Goal: Task Accomplishment & Management: Manage account settings

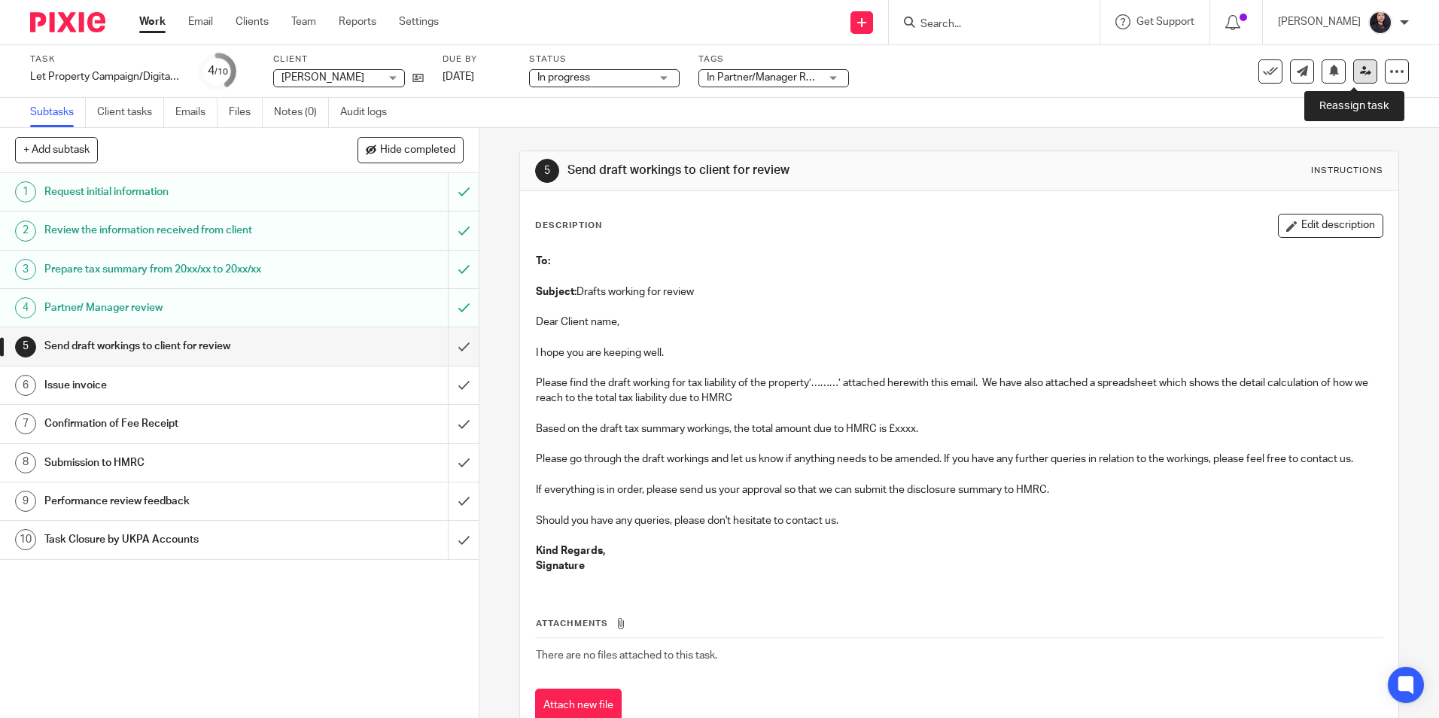
click at [1360, 69] on icon at bounding box center [1365, 70] width 11 height 11
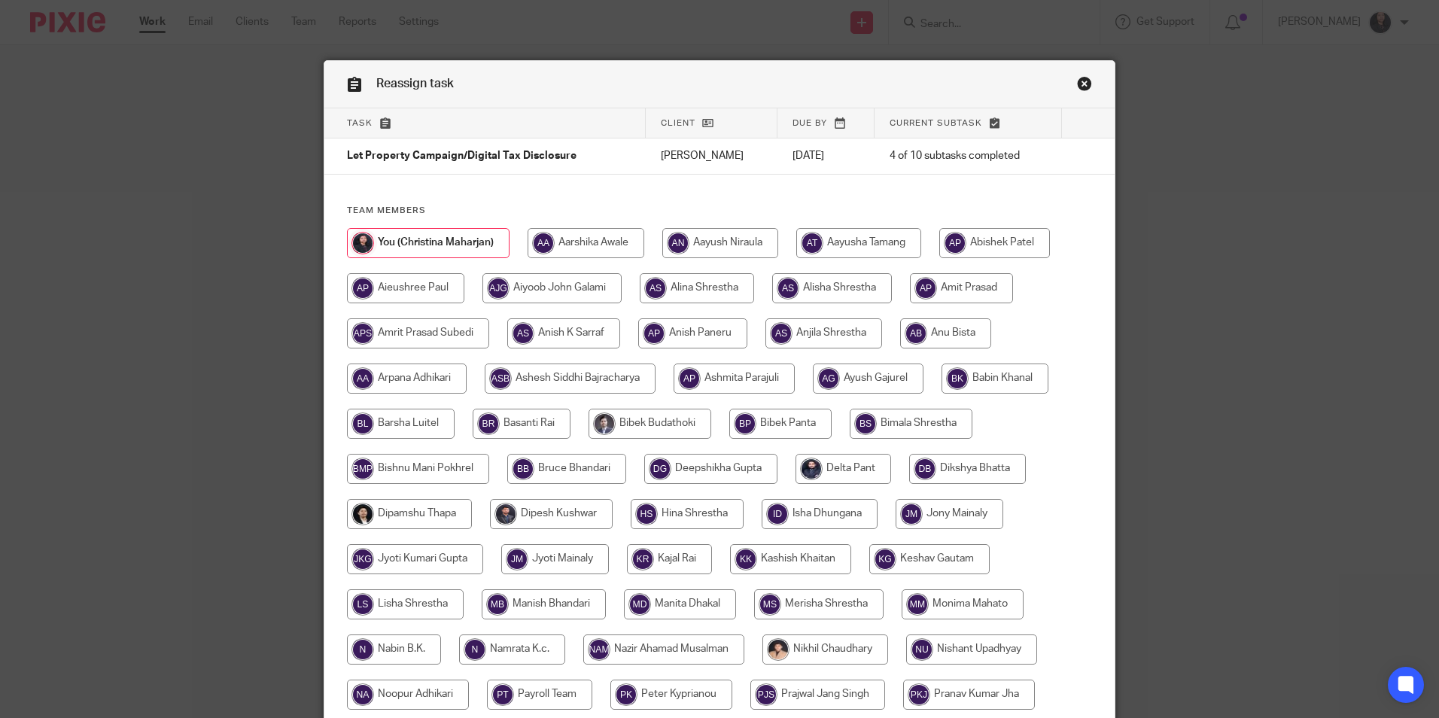
scroll to position [75, 0]
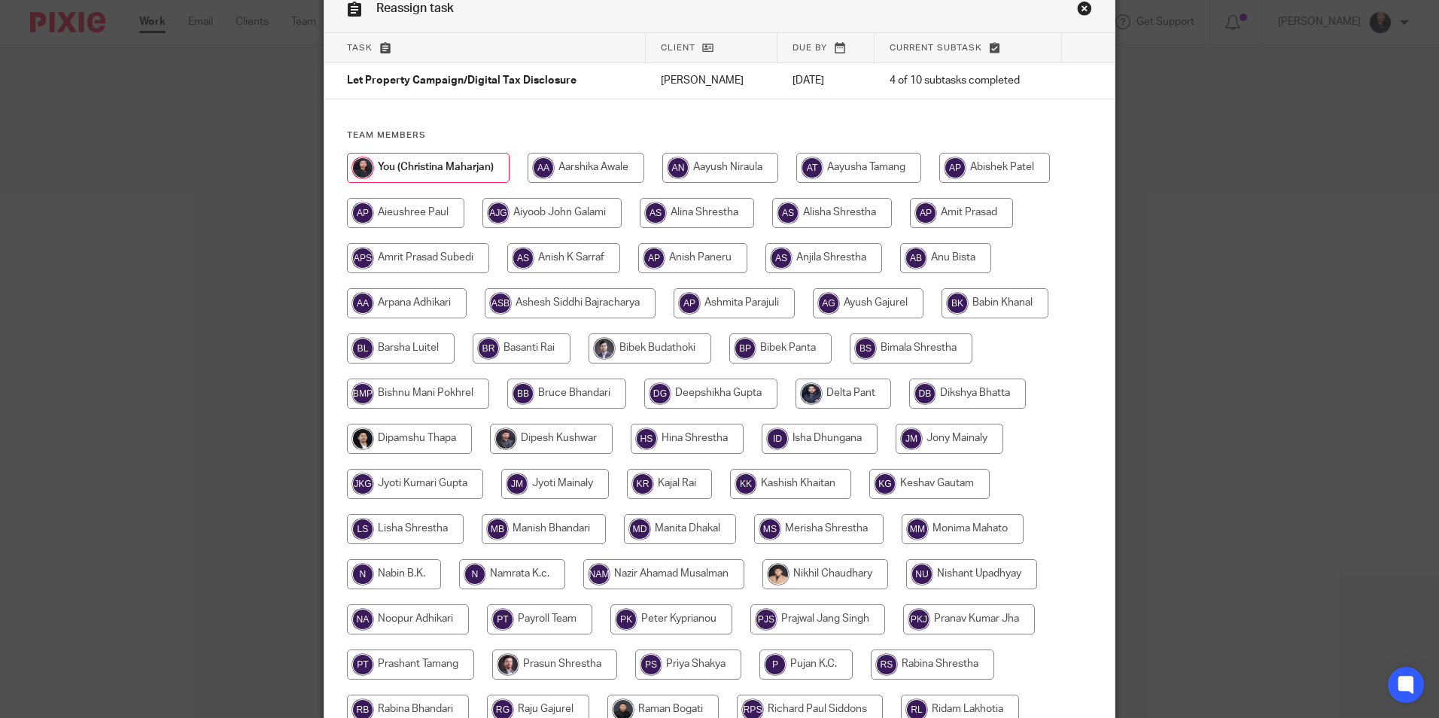
click at [962, 253] on input "radio" at bounding box center [945, 258] width 91 height 30
radio input "true"
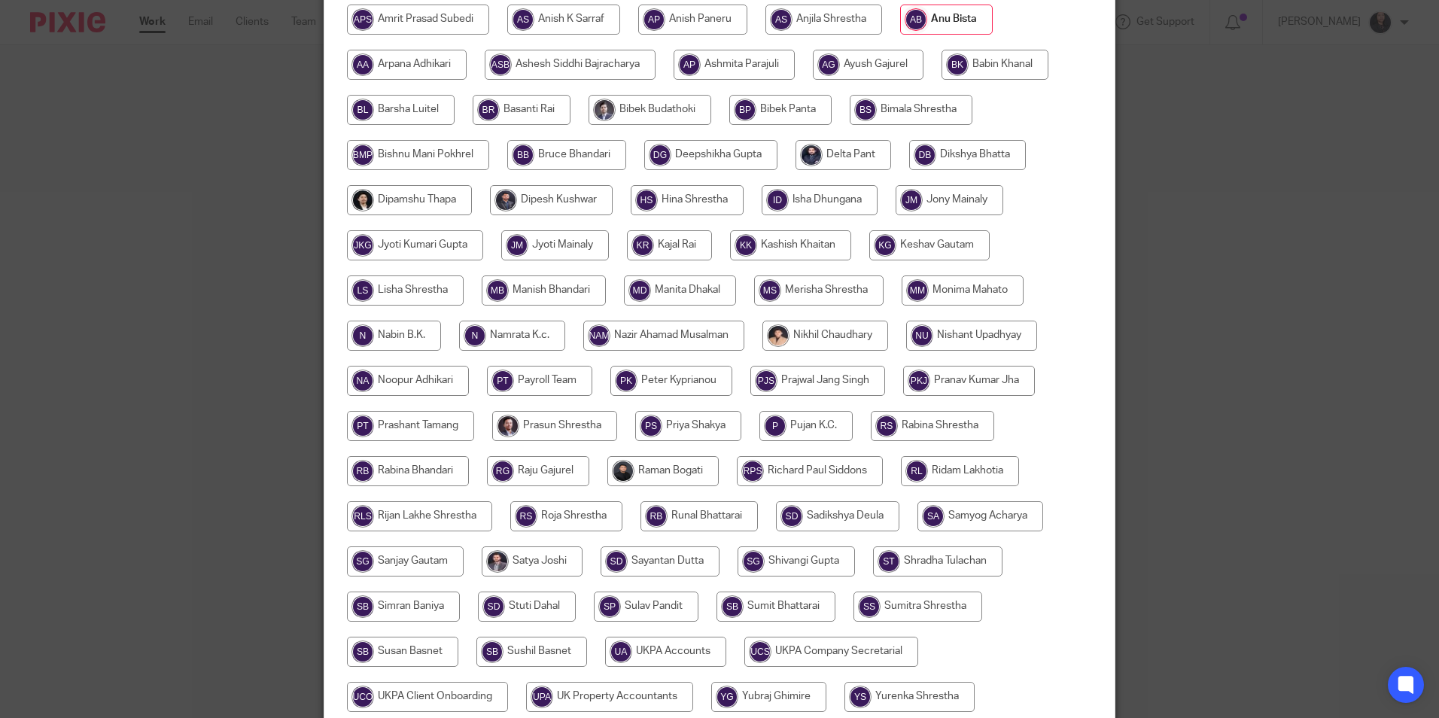
scroll to position [447, 0]
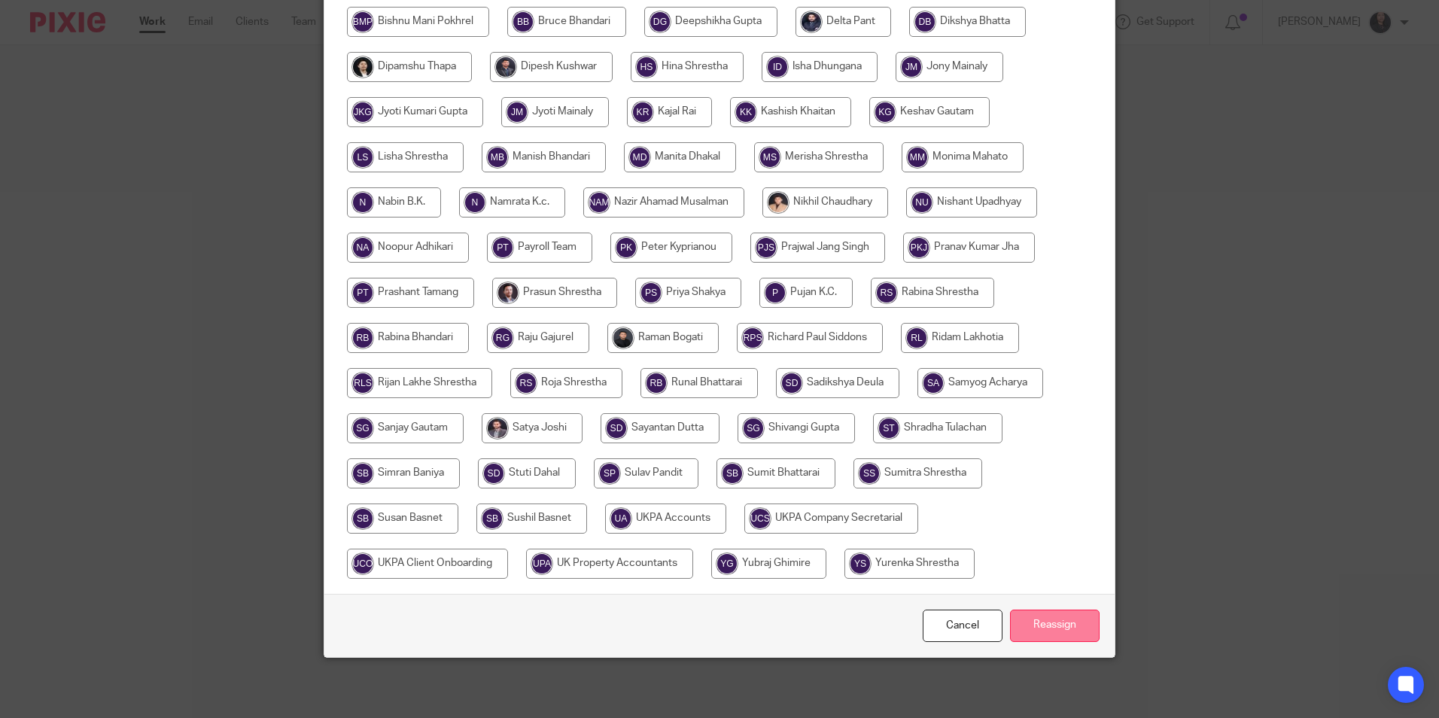
click at [1073, 625] on input "Reassign" at bounding box center [1055, 626] width 90 height 32
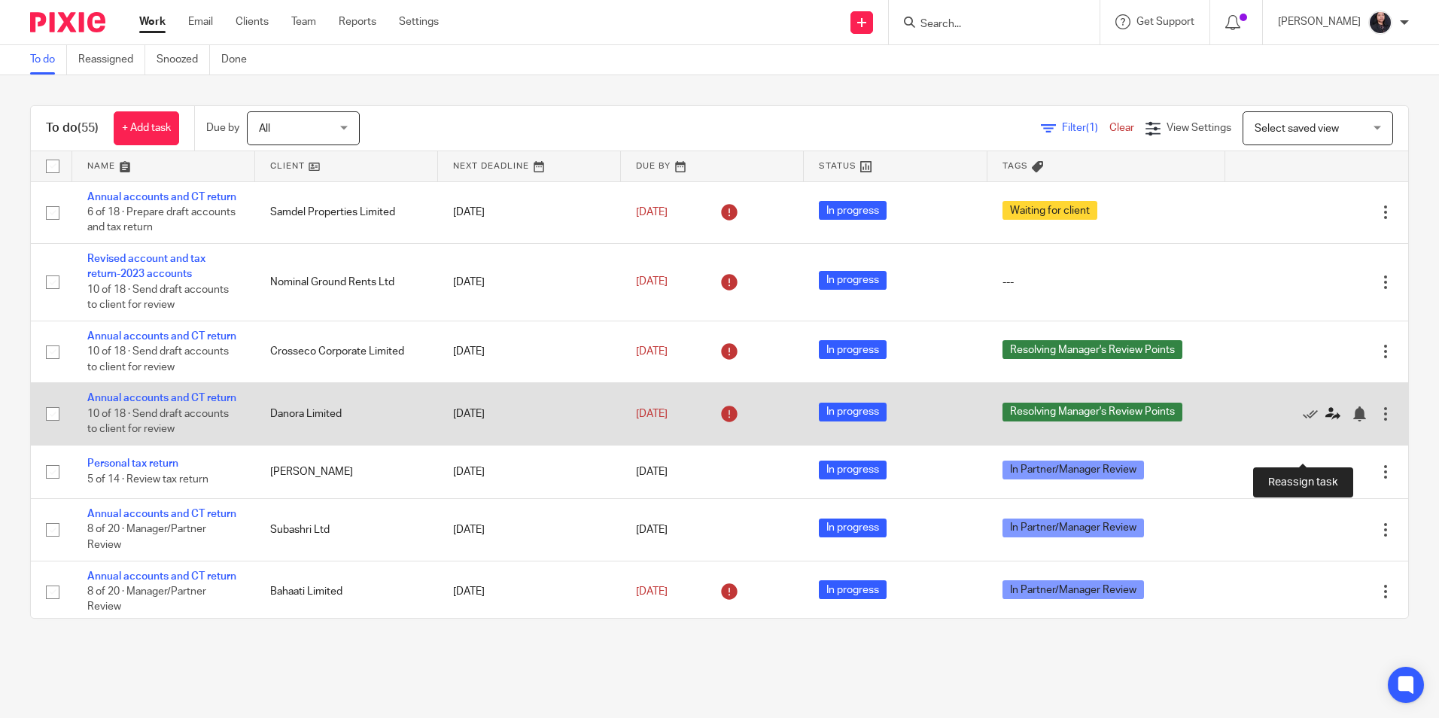
click at [1326, 422] on icon at bounding box center [1333, 413] width 15 height 15
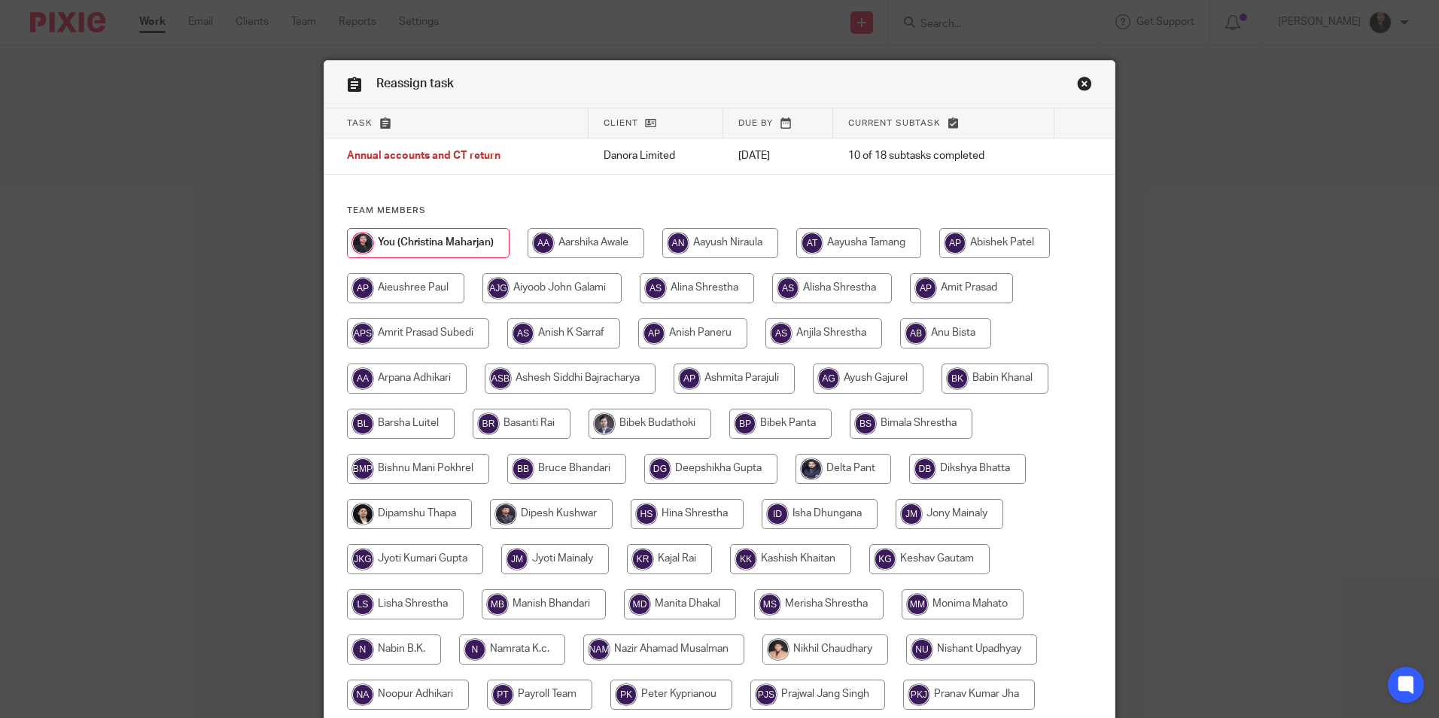
click at [607, 242] on input "radio" at bounding box center [586, 243] width 117 height 30
radio input "true"
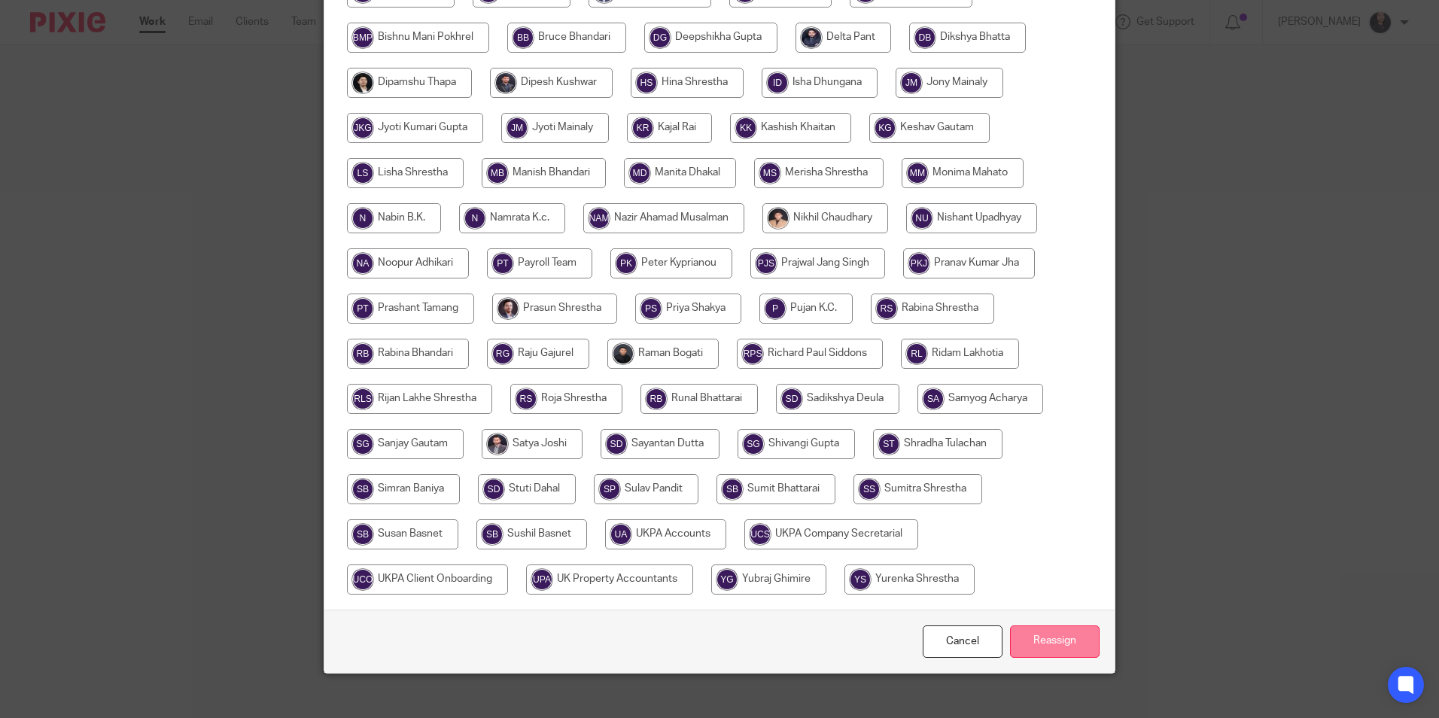
scroll to position [447, 0]
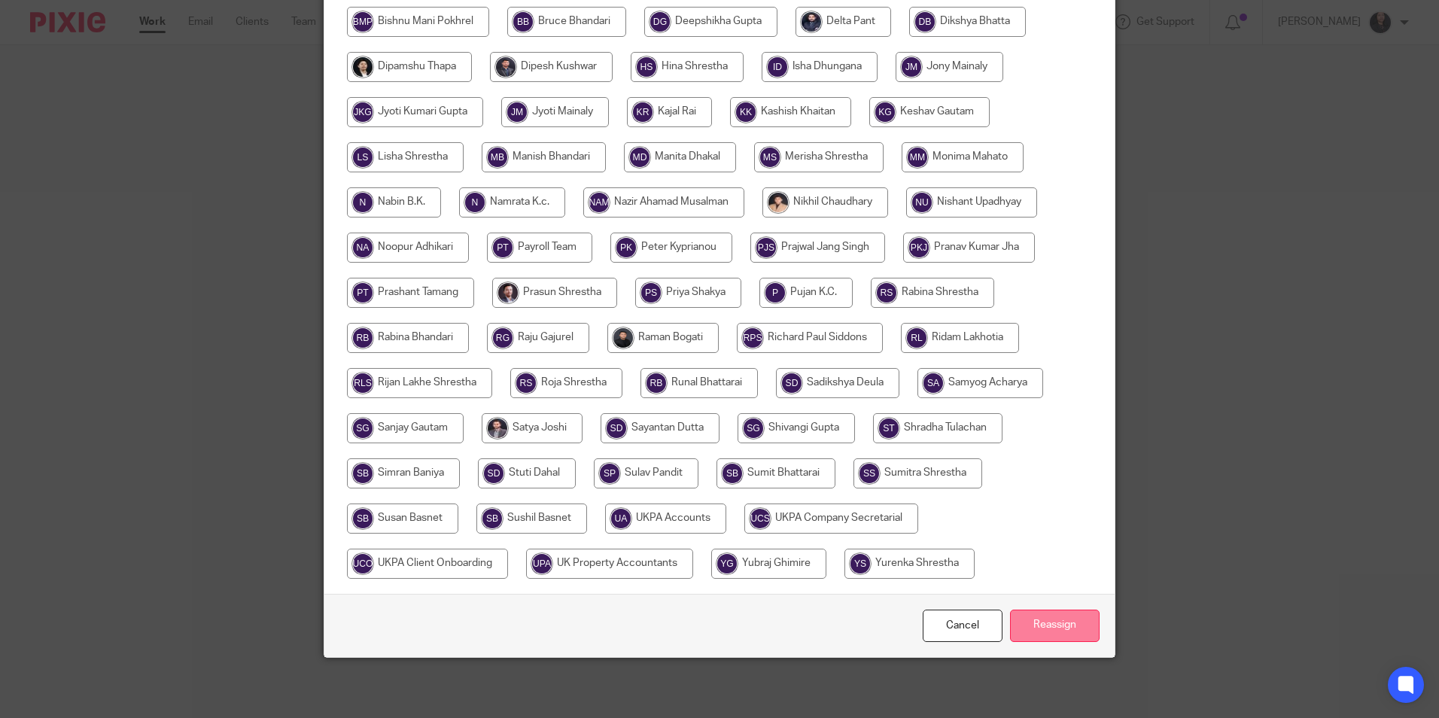
click at [1080, 623] on input "Reassign" at bounding box center [1055, 626] width 90 height 32
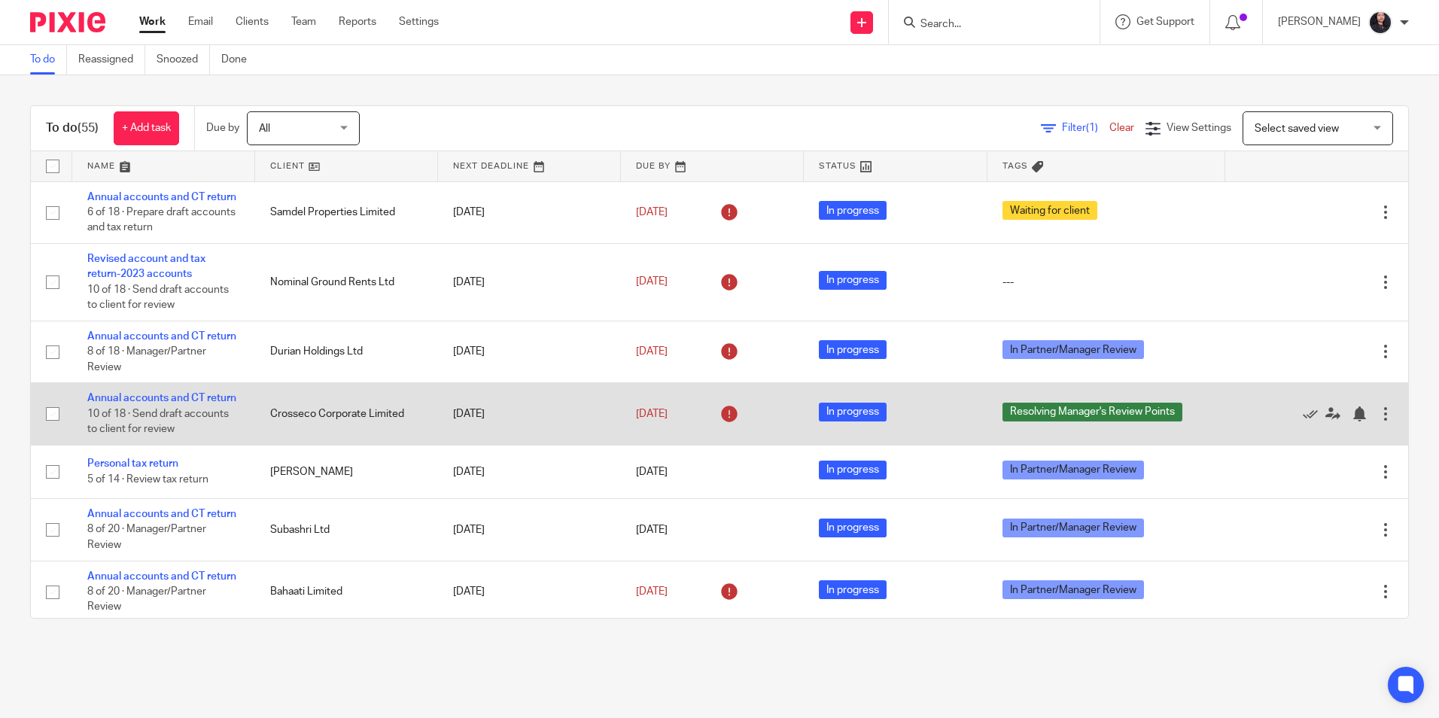
scroll to position [75, 0]
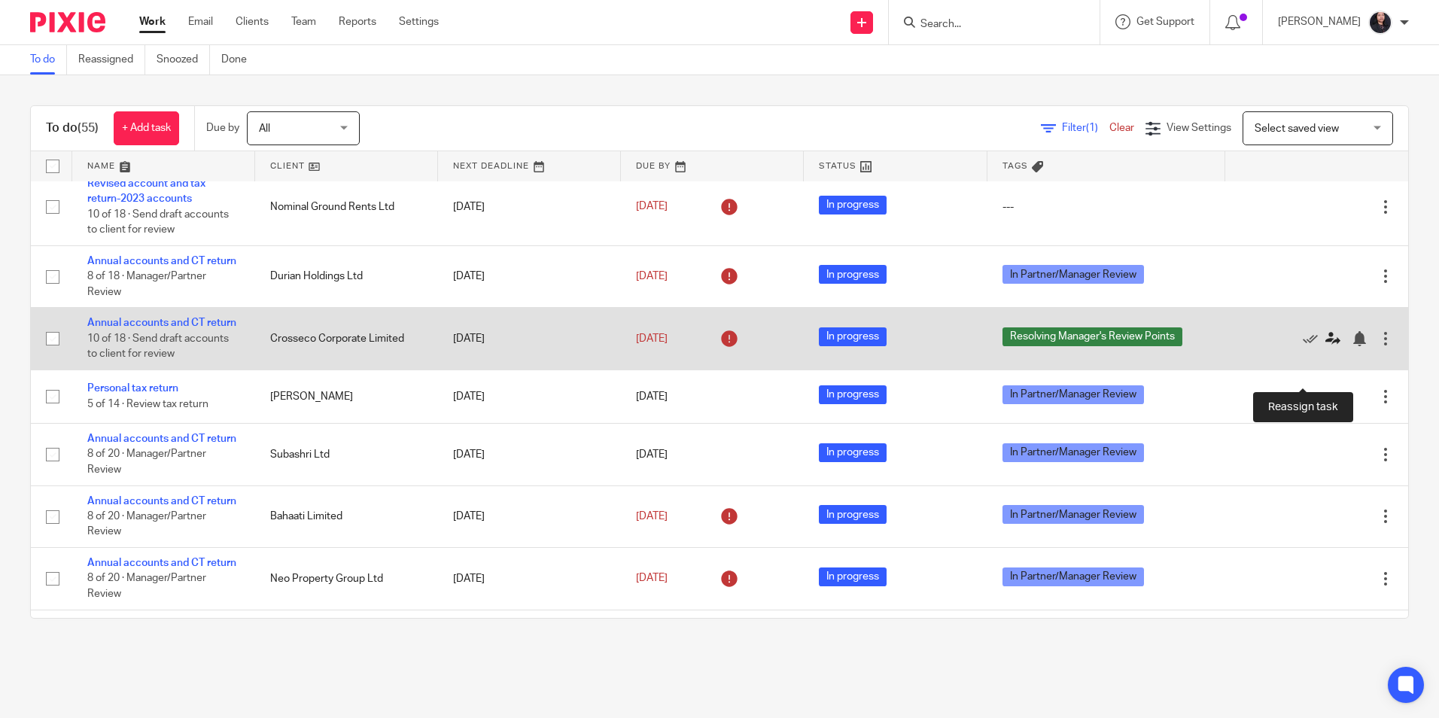
click at [1326, 346] on icon at bounding box center [1333, 338] width 15 height 15
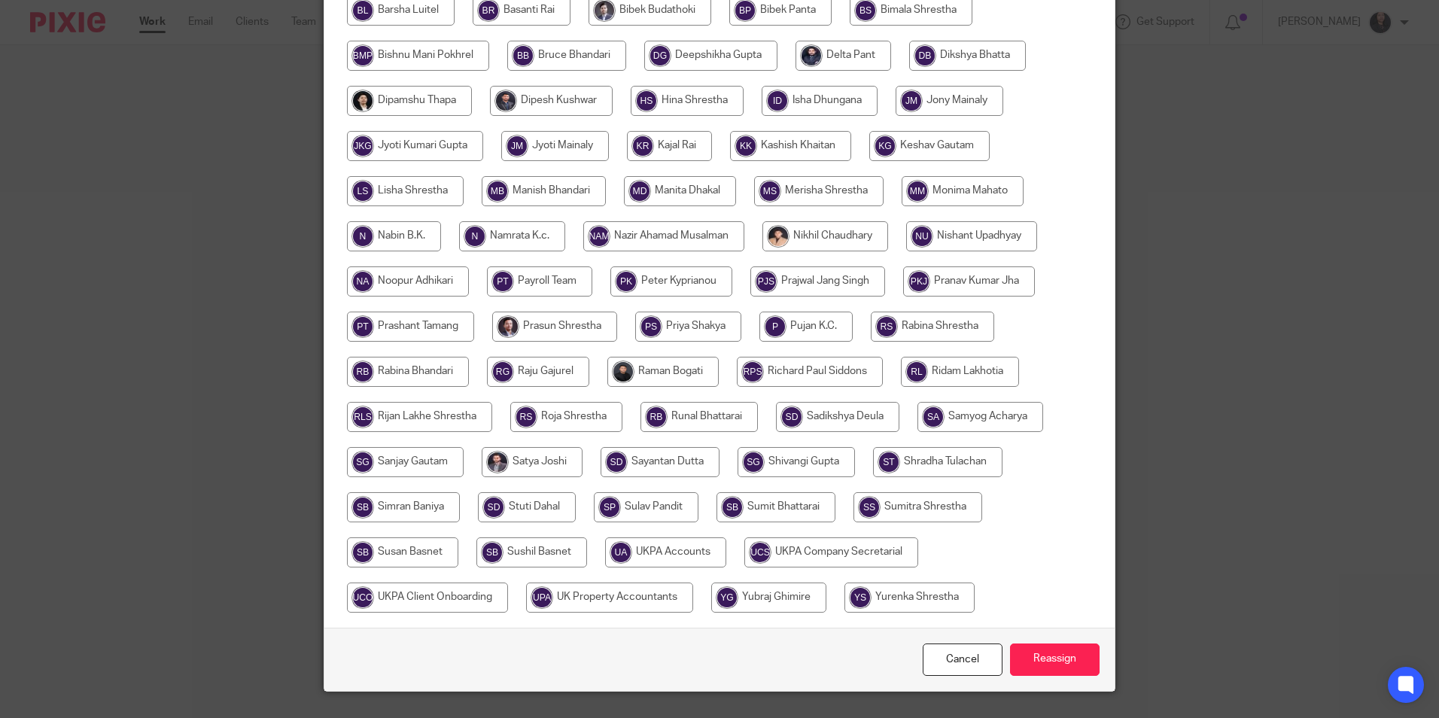
scroll to position [447, 0]
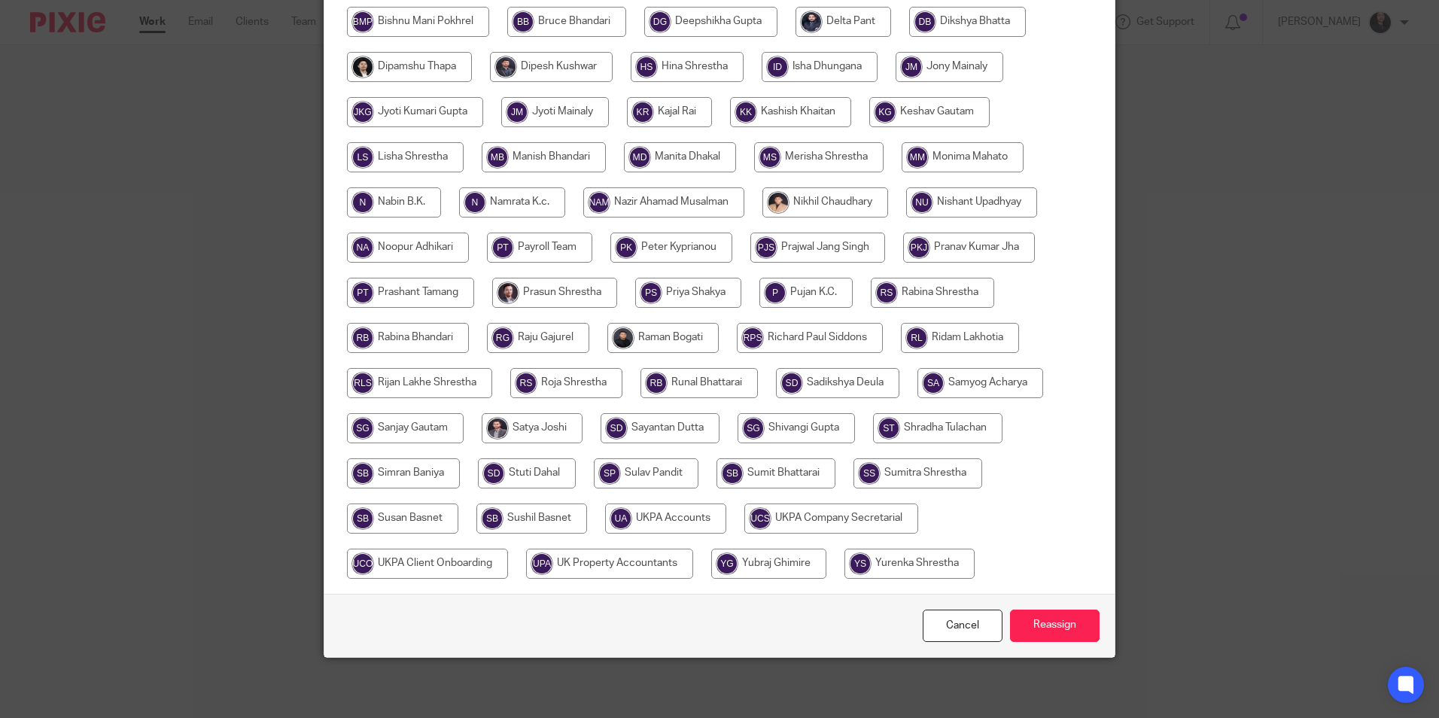
click at [1031, 608] on div "Cancel Reassign" at bounding box center [719, 625] width 790 height 63
click at [1036, 617] on input "Reassign" at bounding box center [1055, 626] width 90 height 32
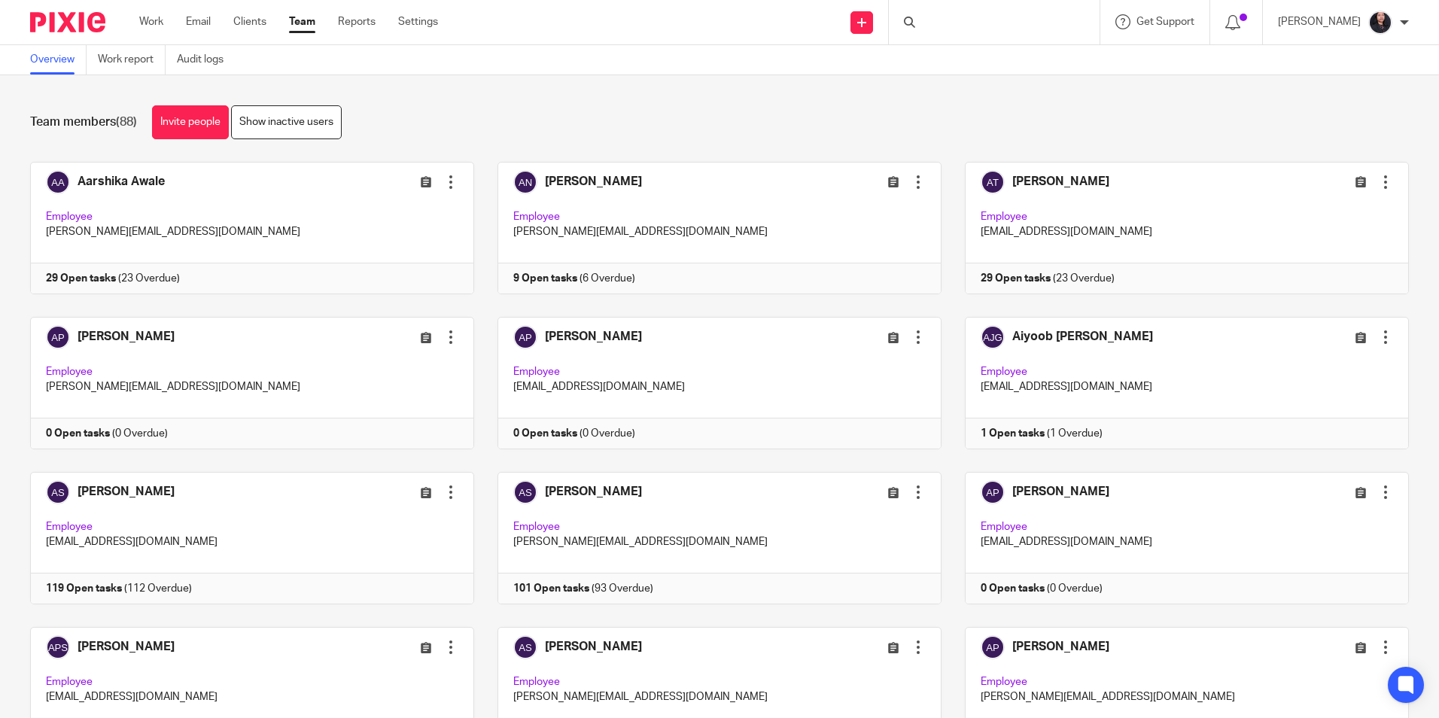
click at [643, 129] on div "Team members (88) Invite people Show inactive users" at bounding box center [719, 122] width 1379 height 34
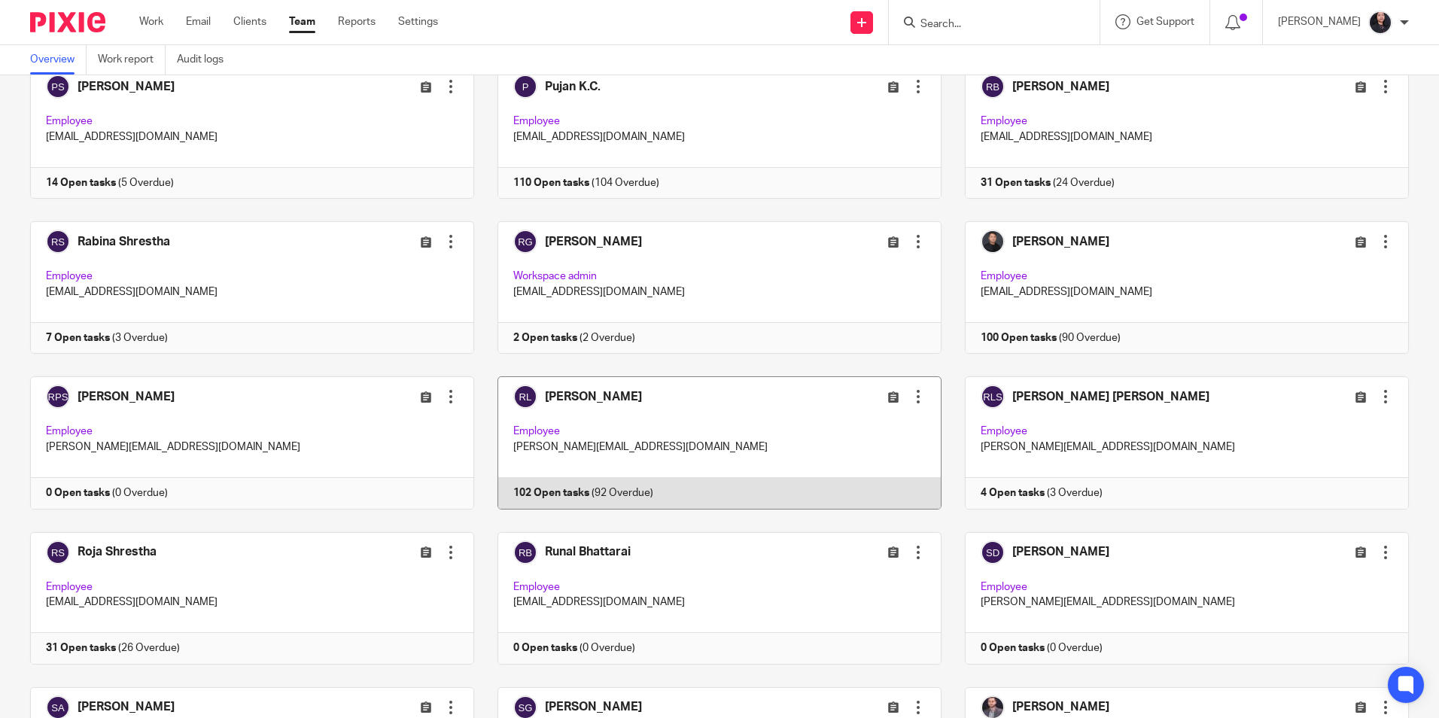
click at [672, 412] on link at bounding box center [707, 442] width 467 height 132
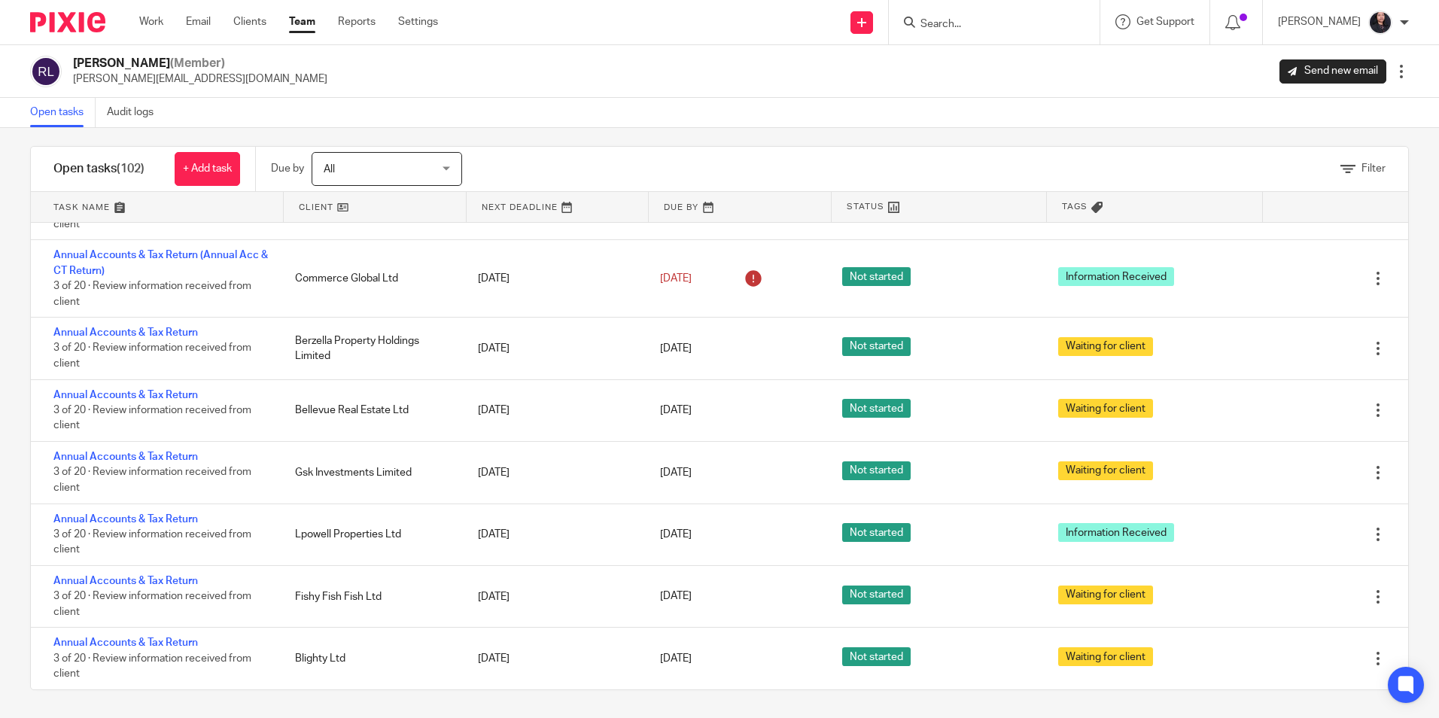
scroll to position [14, 0]
